Goal: Navigation & Orientation: Find specific page/section

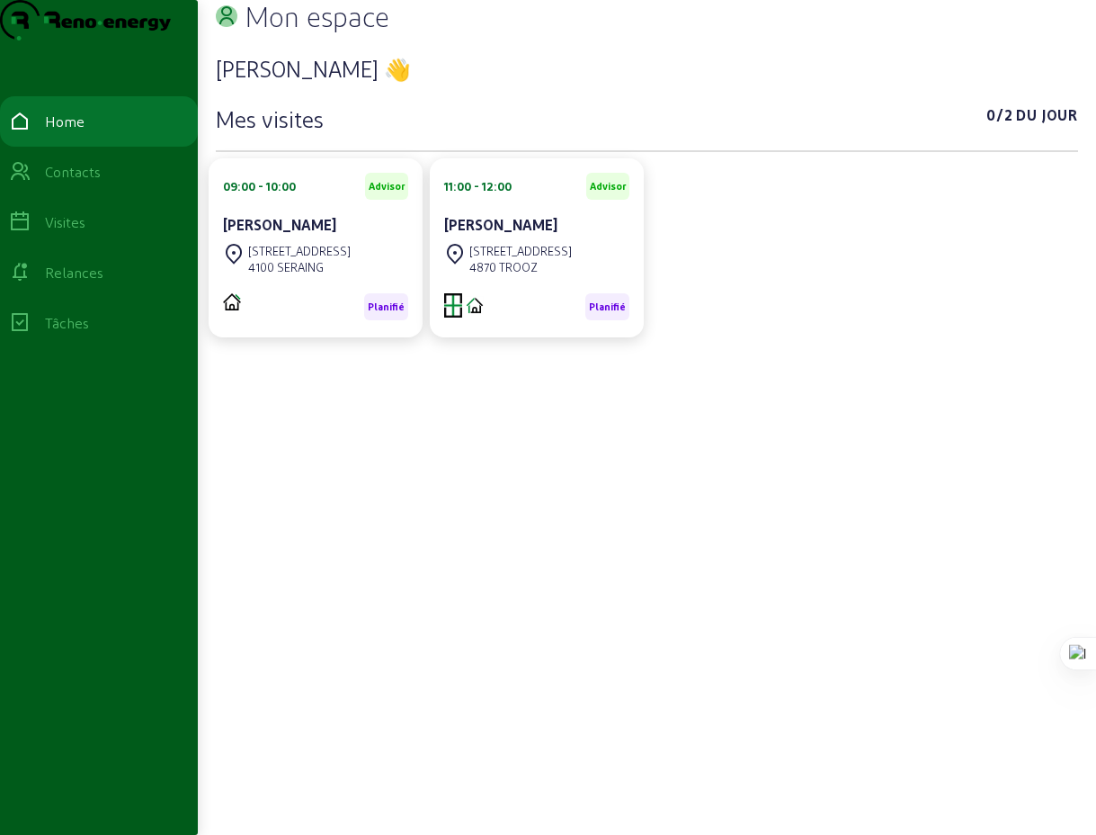
click at [521, 488] on div "[PERSON_NAME] 👋 Mes visites 0/2 Du jour 09:00 - 10:00 Advisor Pascal Carlino [S…" at bounding box center [647, 405] width 863 height 731
click at [76, 233] on div "Visites" at bounding box center [65, 222] width 40 height 22
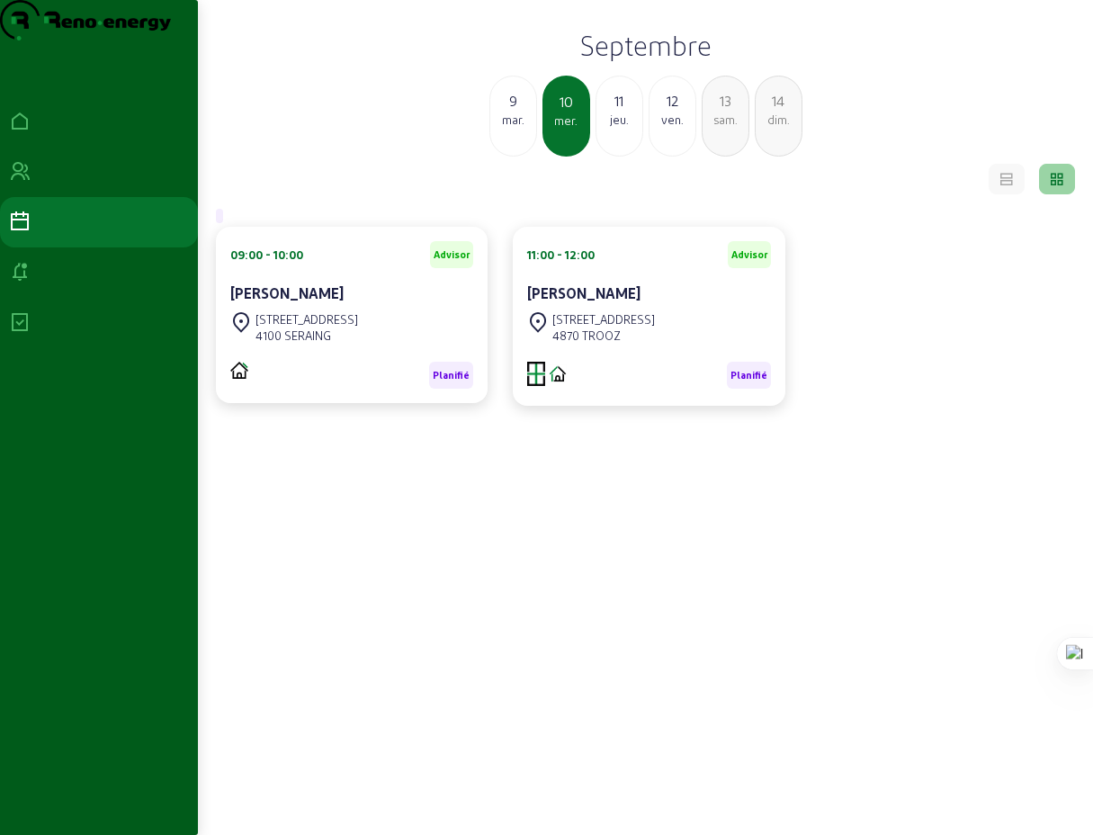
click at [512, 112] on div "9" at bounding box center [513, 101] width 46 height 22
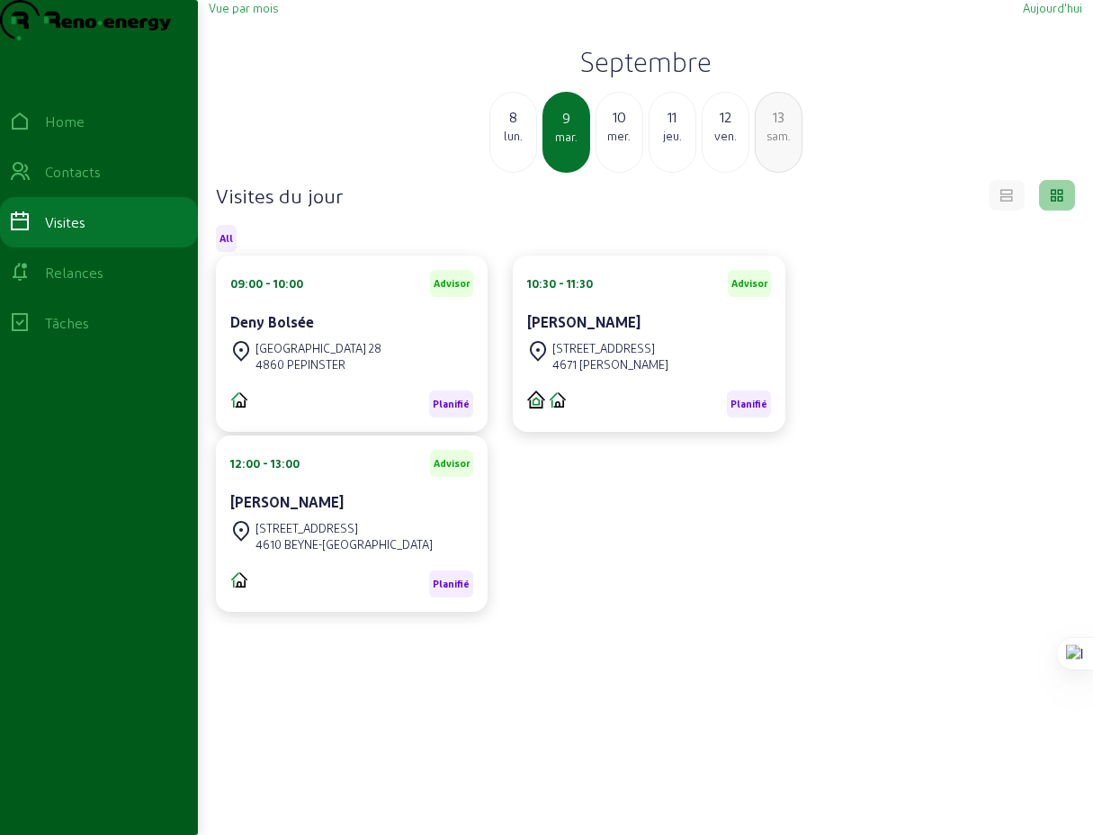
click at [511, 144] on div "lun." at bounding box center [513, 136] width 46 height 16
click at [511, 144] on div "dim." at bounding box center [513, 136] width 46 height 16
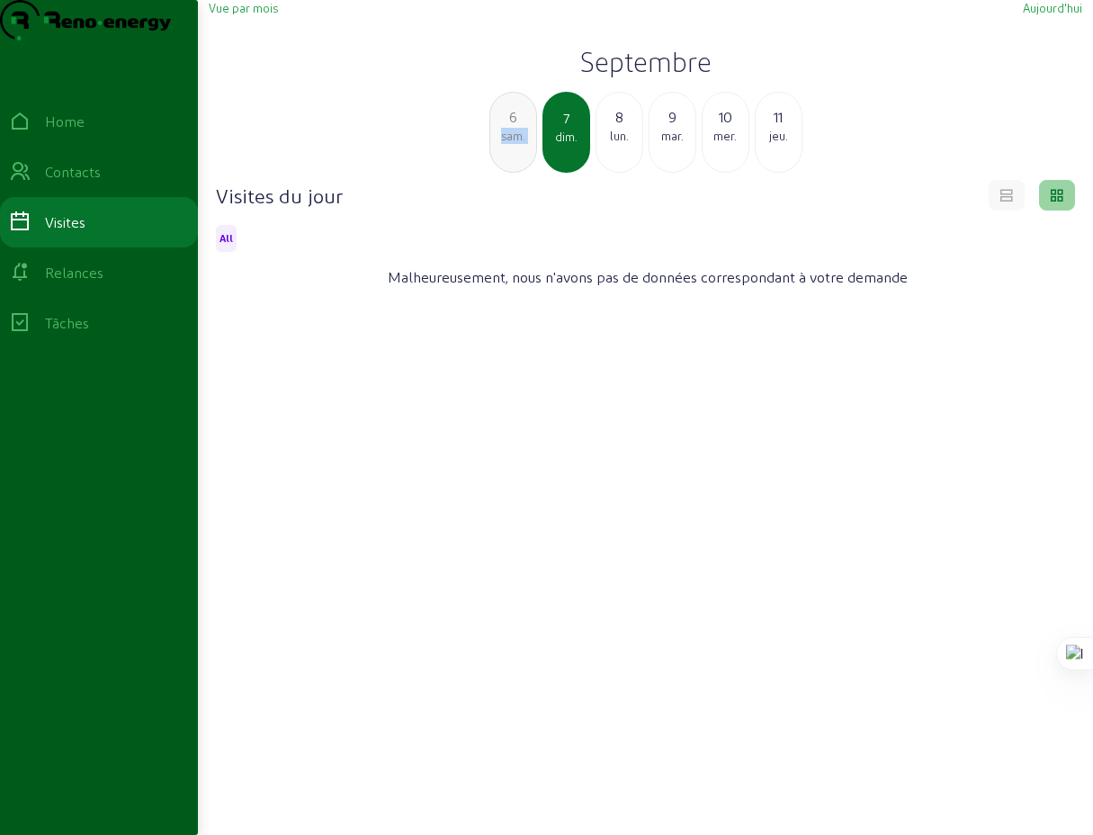
click at [511, 144] on div "sam." at bounding box center [513, 136] width 46 height 16
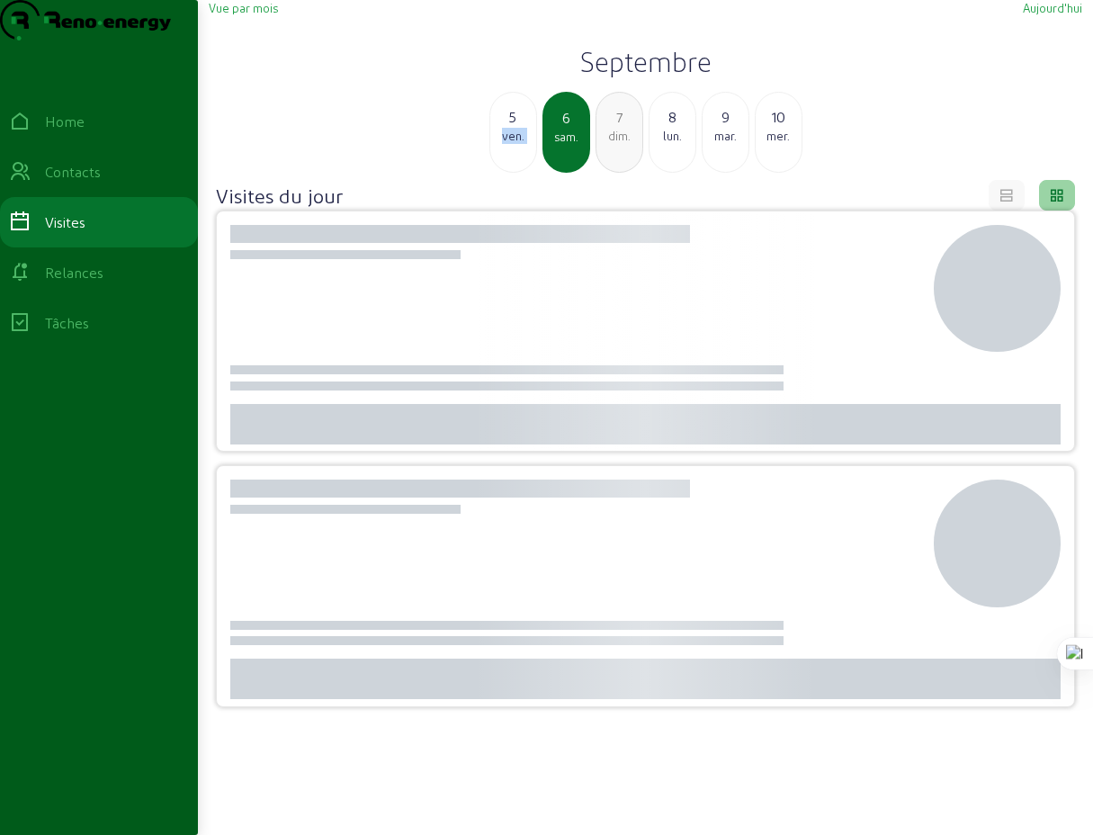
click at [511, 144] on div "ven." at bounding box center [513, 136] width 46 height 16
click at [511, 144] on div "jeu." at bounding box center [513, 136] width 46 height 16
click at [511, 144] on div "mer." at bounding box center [513, 136] width 46 height 16
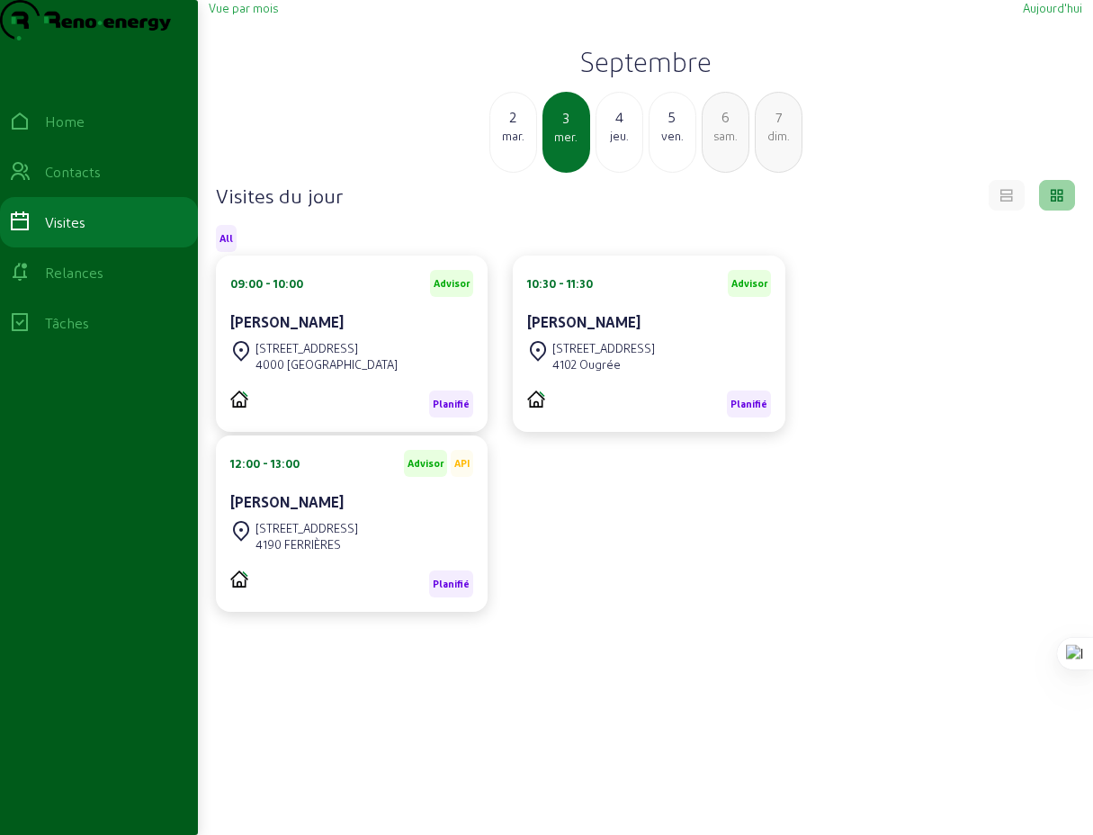
click at [511, 144] on div "mar." at bounding box center [513, 136] width 46 height 16
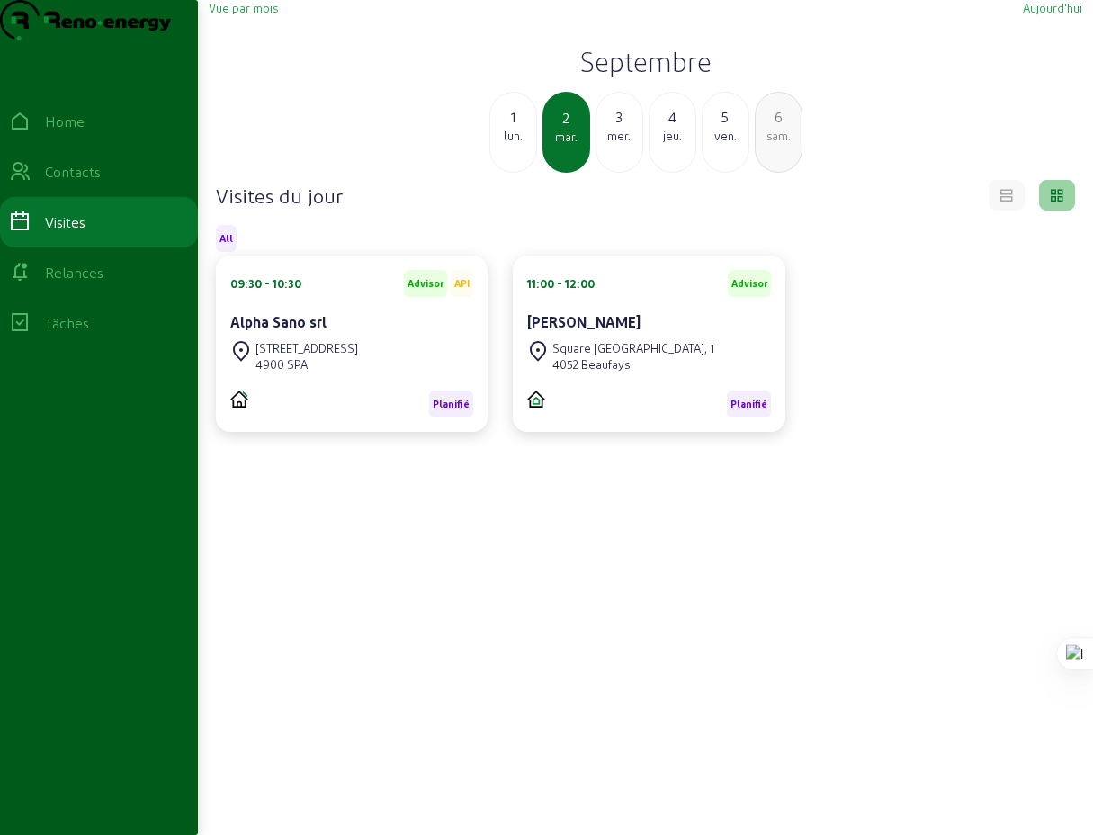
click at [511, 144] on div "lun." at bounding box center [513, 136] width 46 height 16
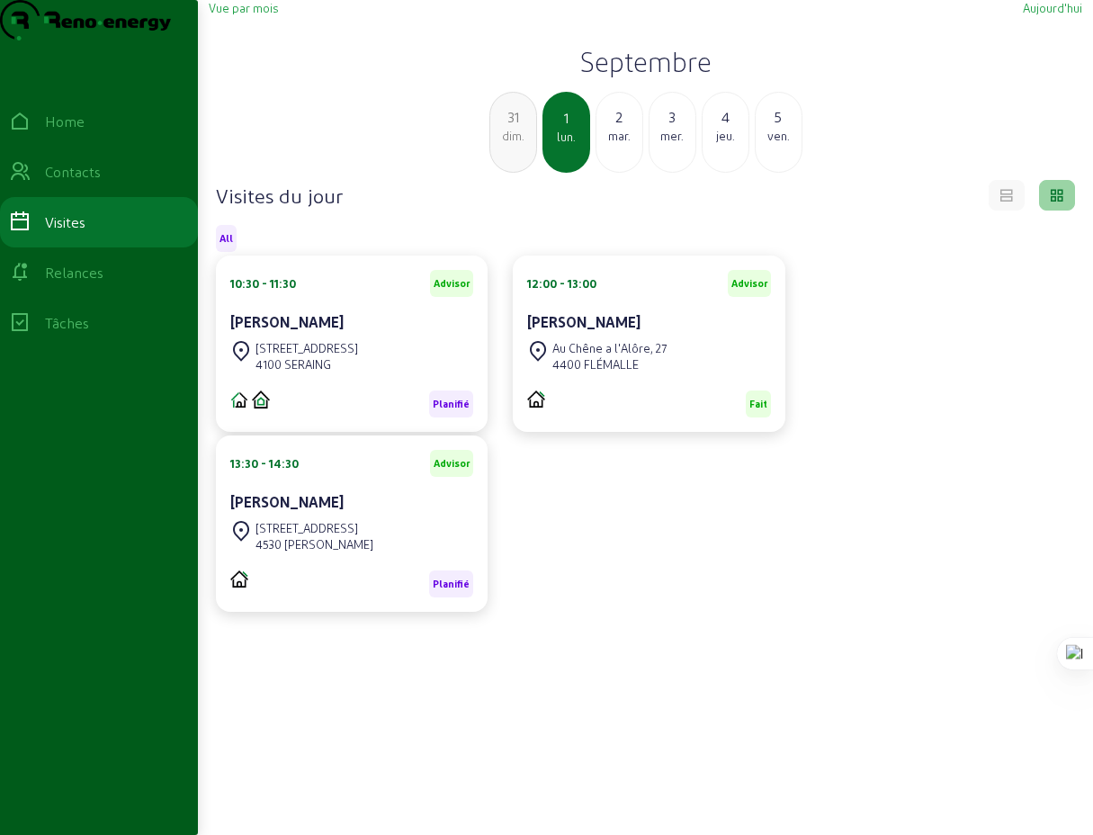
click at [511, 144] on div "dim." at bounding box center [513, 136] width 46 height 16
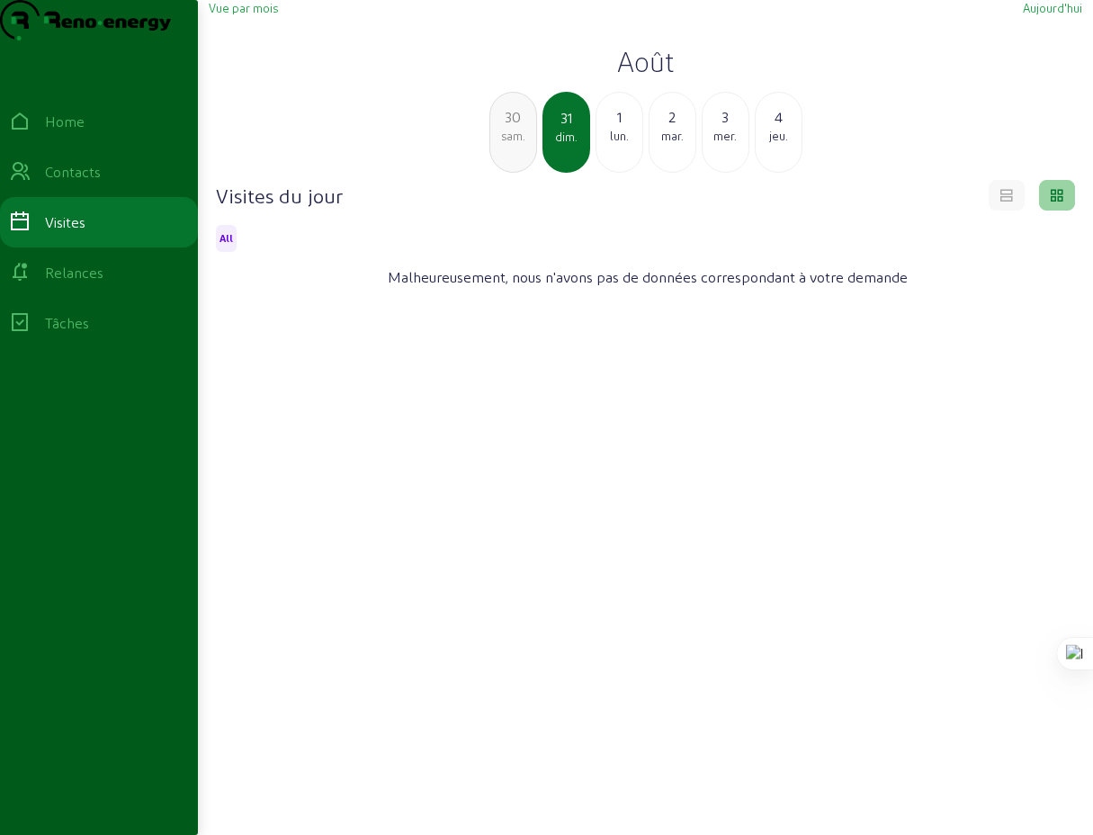
click at [511, 144] on div "sam." at bounding box center [513, 136] width 46 height 16
click at [511, 144] on div "ven." at bounding box center [513, 136] width 46 height 16
click at [511, 144] on div "jeu." at bounding box center [513, 136] width 46 height 16
click at [511, 144] on div "mer." at bounding box center [513, 136] width 46 height 16
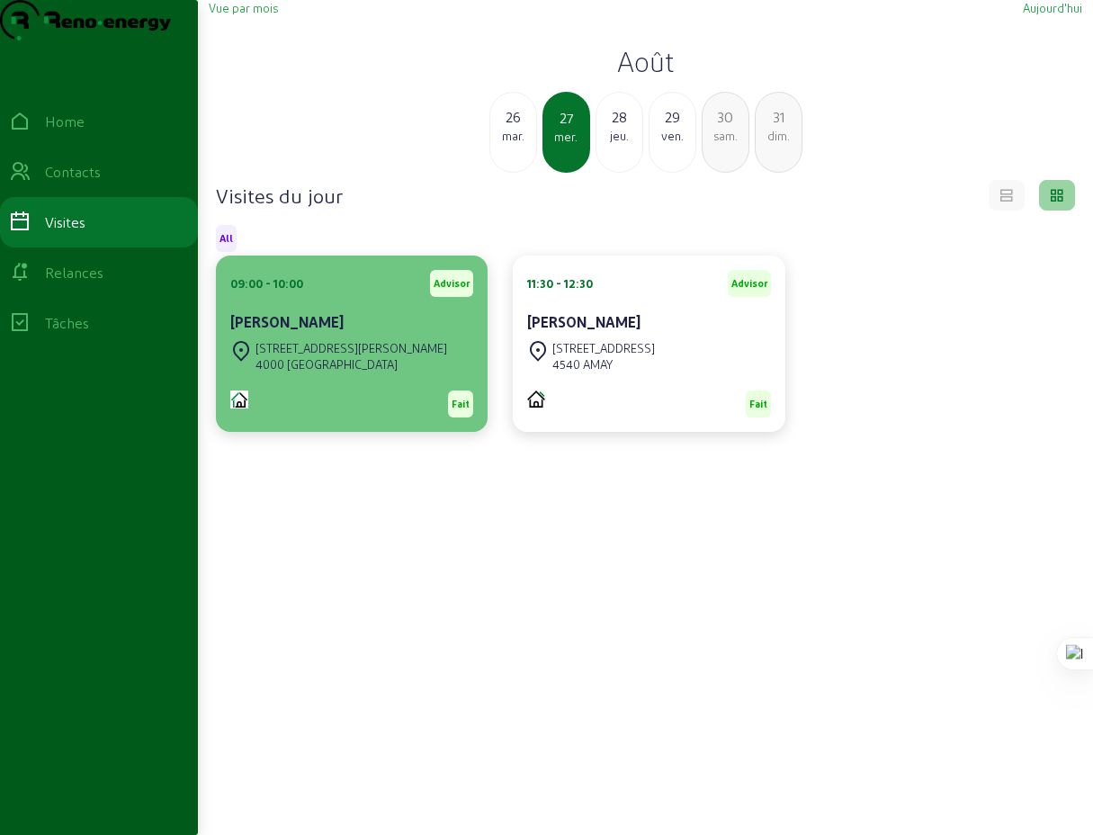
click at [322, 356] on div "[STREET_ADDRESS][PERSON_NAME]" at bounding box center [351, 348] width 192 height 16
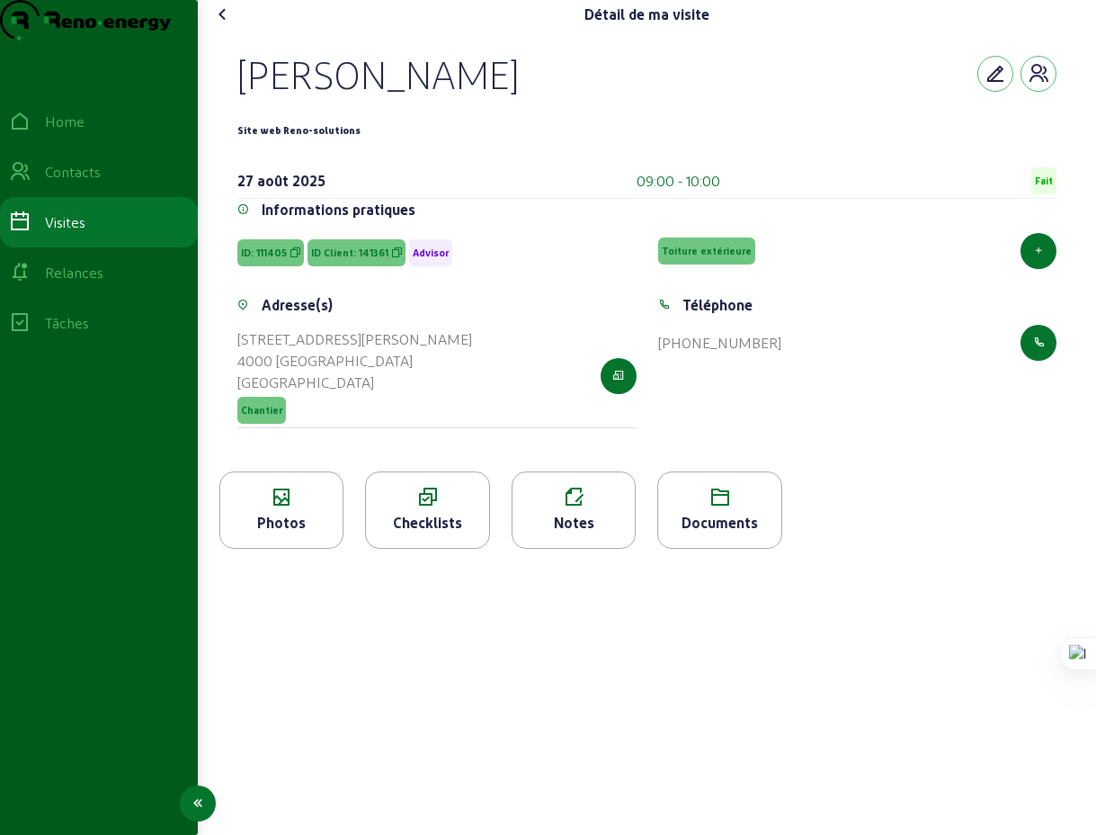
click at [100, 283] on div "Relances" at bounding box center [74, 273] width 58 height 22
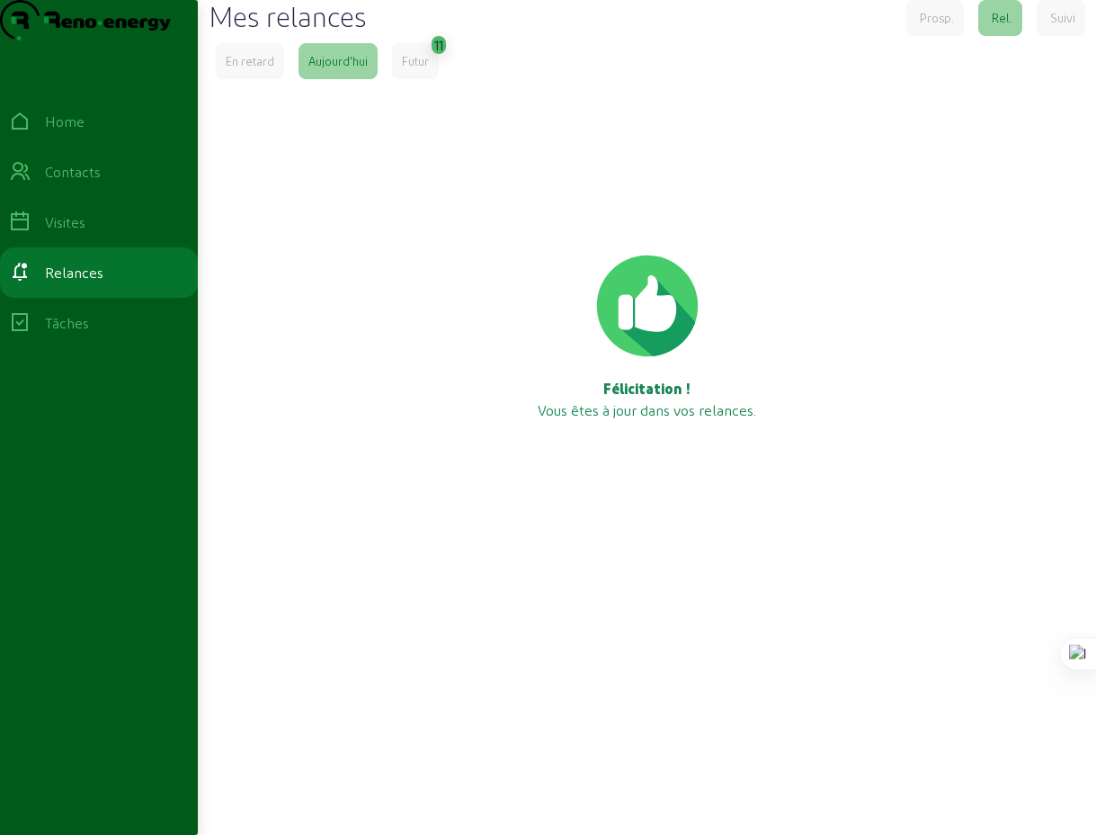
click at [424, 69] on div "Futur" at bounding box center [415, 61] width 27 height 16
